Goal: Information Seeking & Learning: Compare options

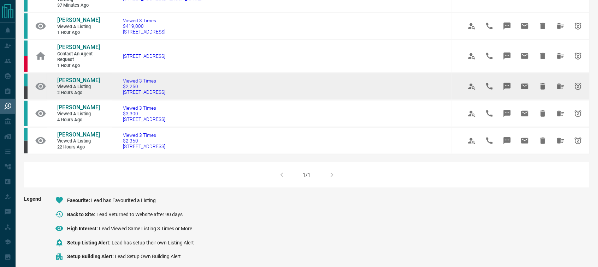
scroll to position [154, 0]
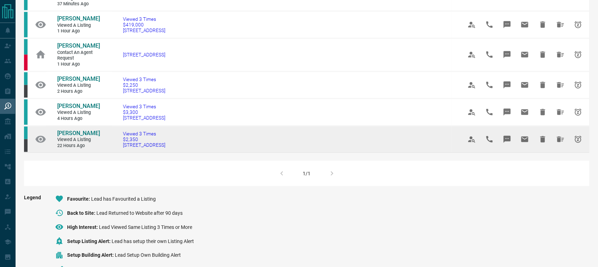
drag, startPoint x: 177, startPoint y: 163, endPoint x: 122, endPoint y: 170, distance: 55.6
click at [122, 153] on td "Viewed 3 Times $2,350 [STREET_ADDRESS]" at bounding box center [282, 139] width 340 height 27
copy span "[STREET_ADDRESS]"
click at [71, 137] on span "[PERSON_NAME]" at bounding box center [78, 133] width 43 height 7
click at [559, 144] on icon "Hide All from Abhishek Pandey" at bounding box center [560, 139] width 8 height 8
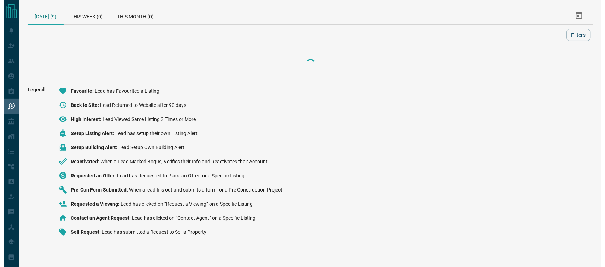
scroll to position [0, 0]
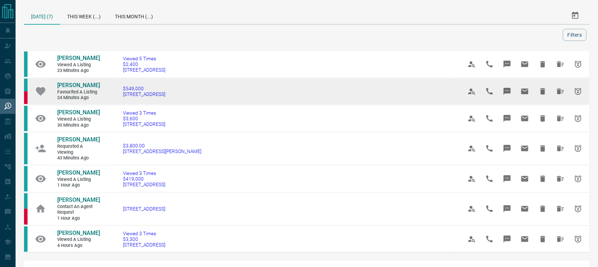
click at [565, 94] on button "Hide All from Wenxi Chen" at bounding box center [560, 91] width 17 height 17
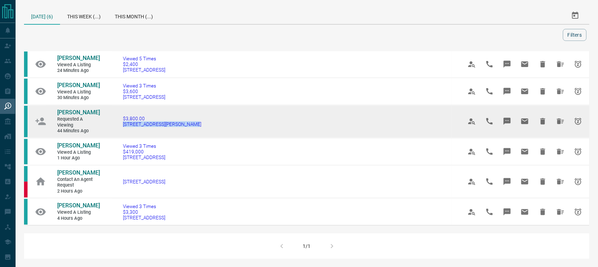
drag, startPoint x: 188, startPoint y: 131, endPoint x: 122, endPoint y: 131, distance: 66.1
click at [122, 131] on td "$3,800.00 [STREET_ADDRESS][PERSON_NAME]" at bounding box center [282, 121] width 340 height 33
copy span "[STREET_ADDRESS][PERSON_NAME]"
click at [88, 116] on span "[PERSON_NAME]" at bounding box center [78, 112] width 43 height 7
copy span "[STREET_ADDRESS][PERSON_NAME]"
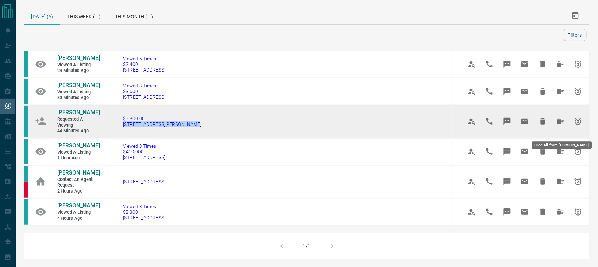
click at [560, 124] on icon "Hide All from Victoria Migliore" at bounding box center [560, 122] width 7 height 6
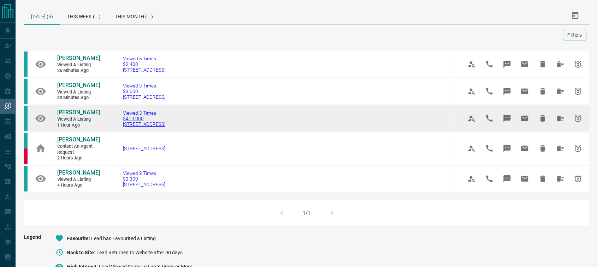
drag, startPoint x: 178, startPoint y: 135, endPoint x: 124, endPoint y: 133, distance: 54.8
click at [124, 132] on td "Viewed 3 Times $419,000 [STREET_ADDRESS]" at bounding box center [282, 118] width 340 height 27
copy span "[STREET_ADDRESS]"
click at [75, 116] on span "[PERSON_NAME]" at bounding box center [78, 112] width 43 height 7
click at [559, 122] on icon "Hide All from Trevor Fettes" at bounding box center [560, 118] width 8 height 8
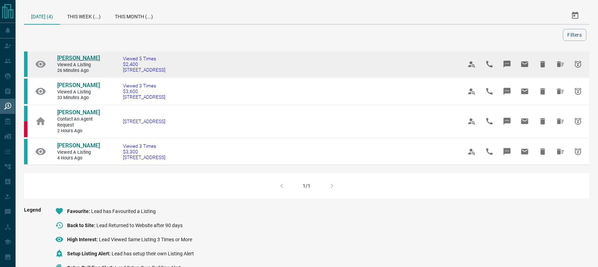
click at [75, 57] on span "[PERSON_NAME]" at bounding box center [78, 58] width 43 height 7
drag, startPoint x: 184, startPoint y: 75, endPoint x: 124, endPoint y: 70, distance: 59.6
click at [124, 70] on td "Viewed 5 Times $2,400 [STREET_ADDRESS]" at bounding box center [282, 64] width 340 height 27
copy span "[STREET_ADDRESS]"
click at [562, 69] on button "Hide All from Alex Yoo" at bounding box center [560, 64] width 17 height 17
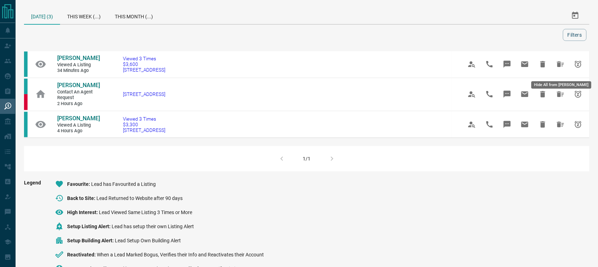
click at [562, 69] on icon "Hide All from Riya Maheshwari" at bounding box center [560, 64] width 8 height 8
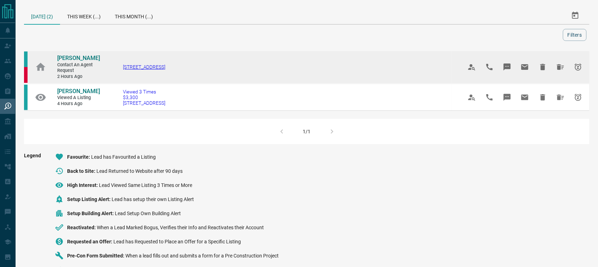
drag, startPoint x: 178, startPoint y: 69, endPoint x: 135, endPoint y: 69, distance: 42.4
click at [136, 69] on td "[STREET_ADDRESS]" at bounding box center [282, 67] width 340 height 33
click at [199, 66] on td "[STREET_ADDRESS]" at bounding box center [282, 67] width 340 height 33
drag, startPoint x: 121, startPoint y: 66, endPoint x: 204, endPoint y: 76, distance: 83.6
click at [204, 76] on td "[STREET_ADDRESS]" at bounding box center [282, 67] width 340 height 33
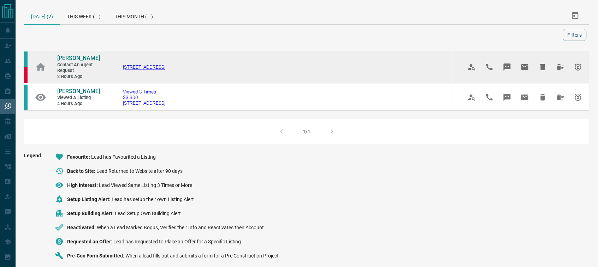
copy span "[STREET_ADDRESS]"
click at [80, 57] on span "[PERSON_NAME]" at bounding box center [78, 58] width 43 height 7
copy span "[STREET_ADDRESS]"
click at [560, 72] on button "Hide All from Vanessa SHAW" at bounding box center [560, 67] width 17 height 17
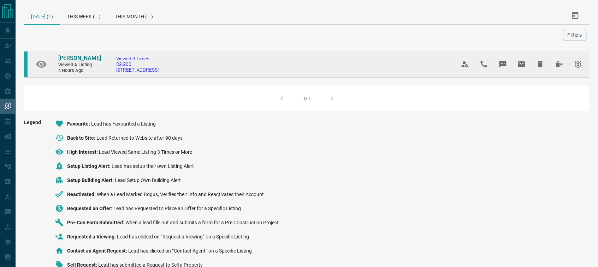
drag, startPoint x: 172, startPoint y: 75, endPoint x: 153, endPoint y: 73, distance: 19.1
click at [158, 73] on td "Viewed 3 Times $3,300 2410 [STREET_ADDRESS]" at bounding box center [276, 64] width 340 height 27
click at [112, 68] on td "Viewed 3 Times $3,300 2410 [STREET_ADDRESS]" at bounding box center [276, 64] width 340 height 27
drag, startPoint x: 111, startPoint y: 71, endPoint x: 176, endPoint y: 71, distance: 64.3
click at [176, 71] on td "Viewed 3 Times $3,300 2410 [STREET_ADDRESS]" at bounding box center [276, 64] width 340 height 27
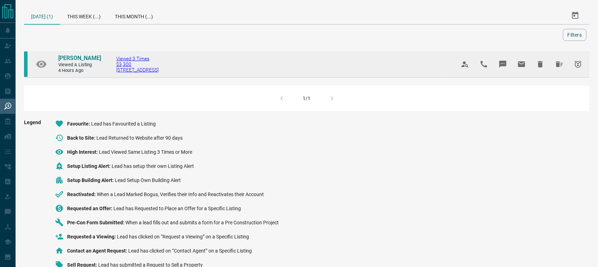
copy span "[STREET_ADDRESS]"
click at [93, 59] on span "[PERSON_NAME]" at bounding box center [79, 58] width 43 height 7
copy span "[STREET_ADDRESS]"
click at [558, 61] on icon "Hide All from Vincent Vistanio" at bounding box center [559, 64] width 8 height 8
